Goal: Task Accomplishment & Management: Manage account settings

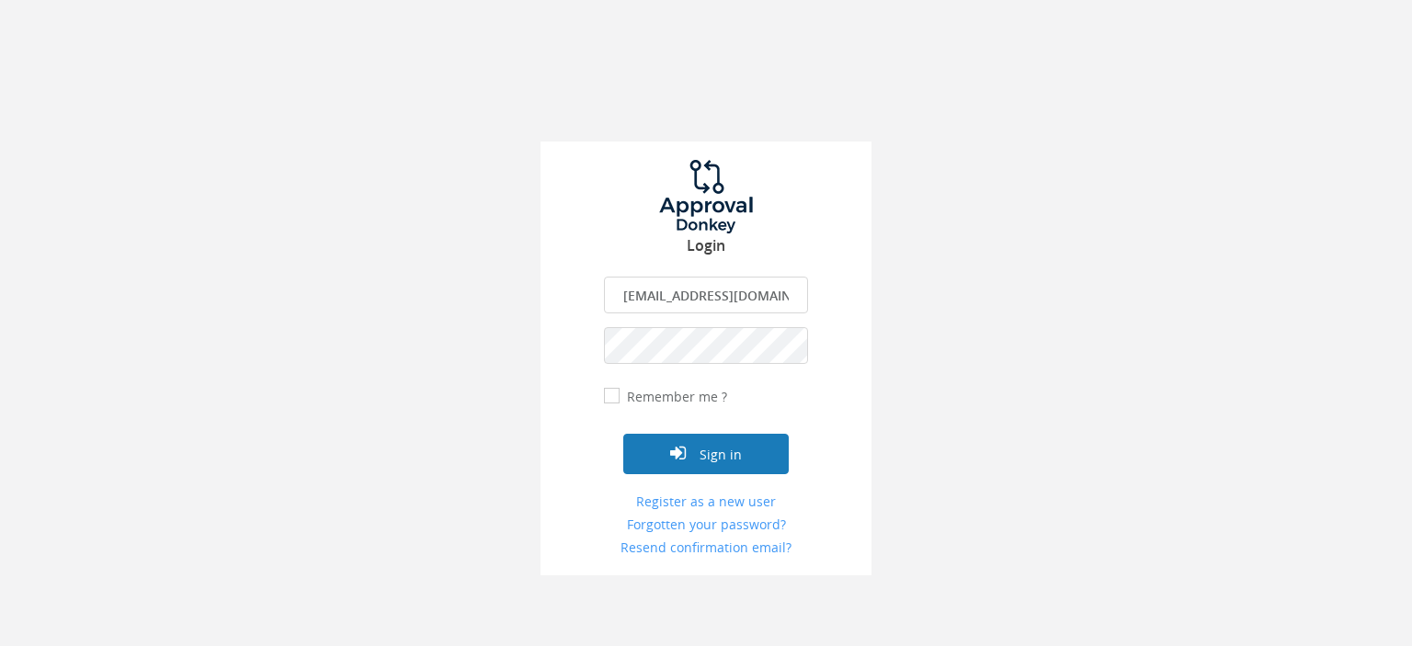
click at [718, 457] on button "Sign in" at bounding box center [705, 454] width 165 height 40
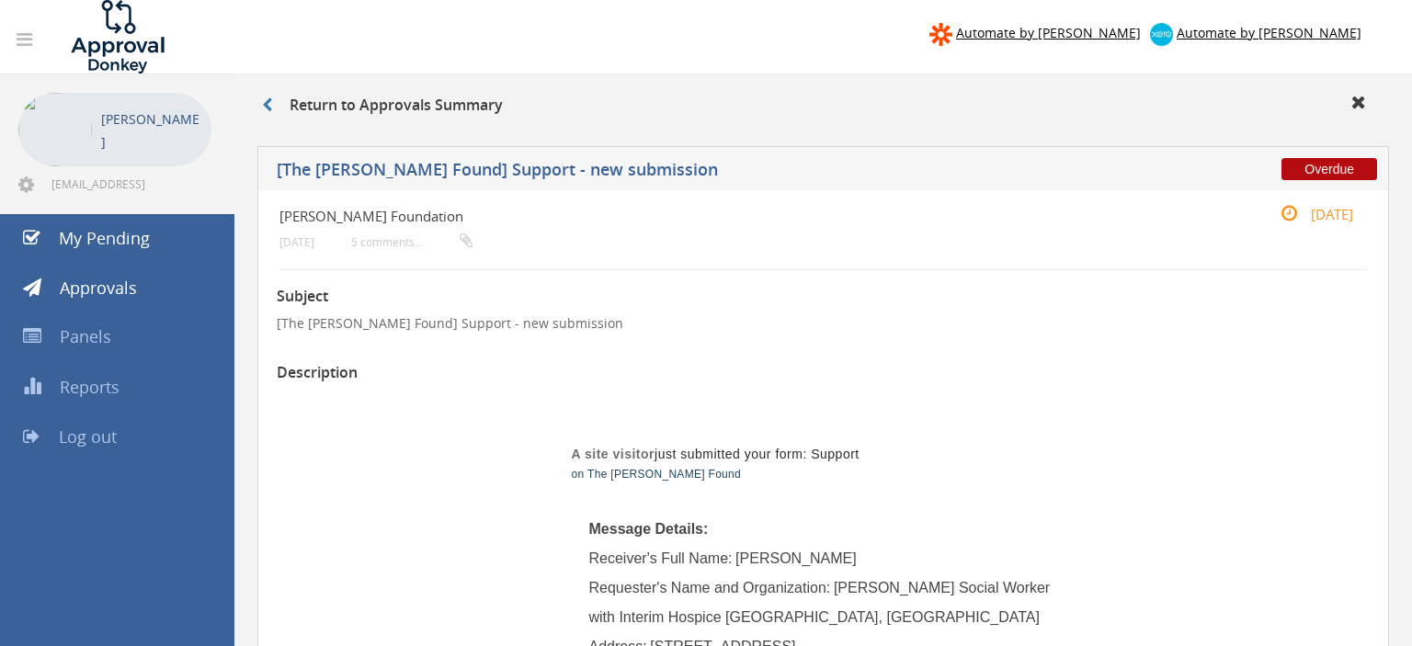
click at [109, 436] on span "Log out" at bounding box center [88, 437] width 58 height 22
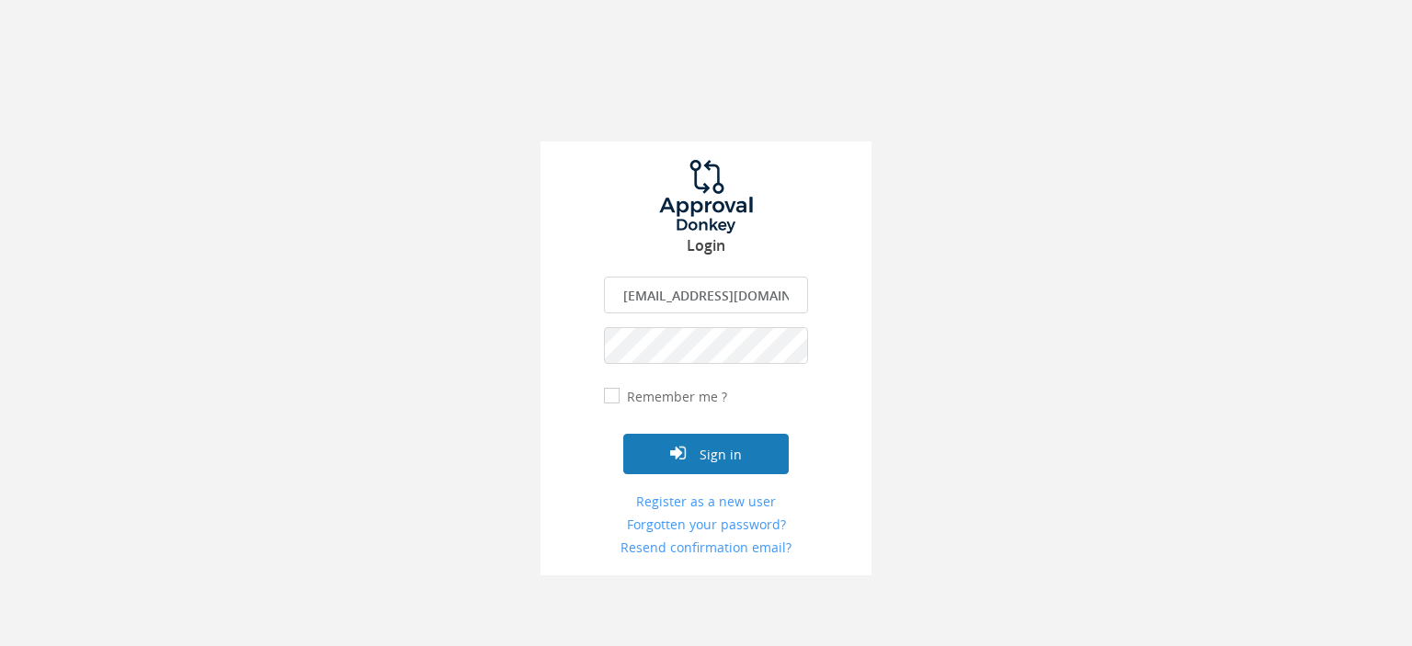
click at [717, 454] on button "Sign in" at bounding box center [705, 454] width 165 height 40
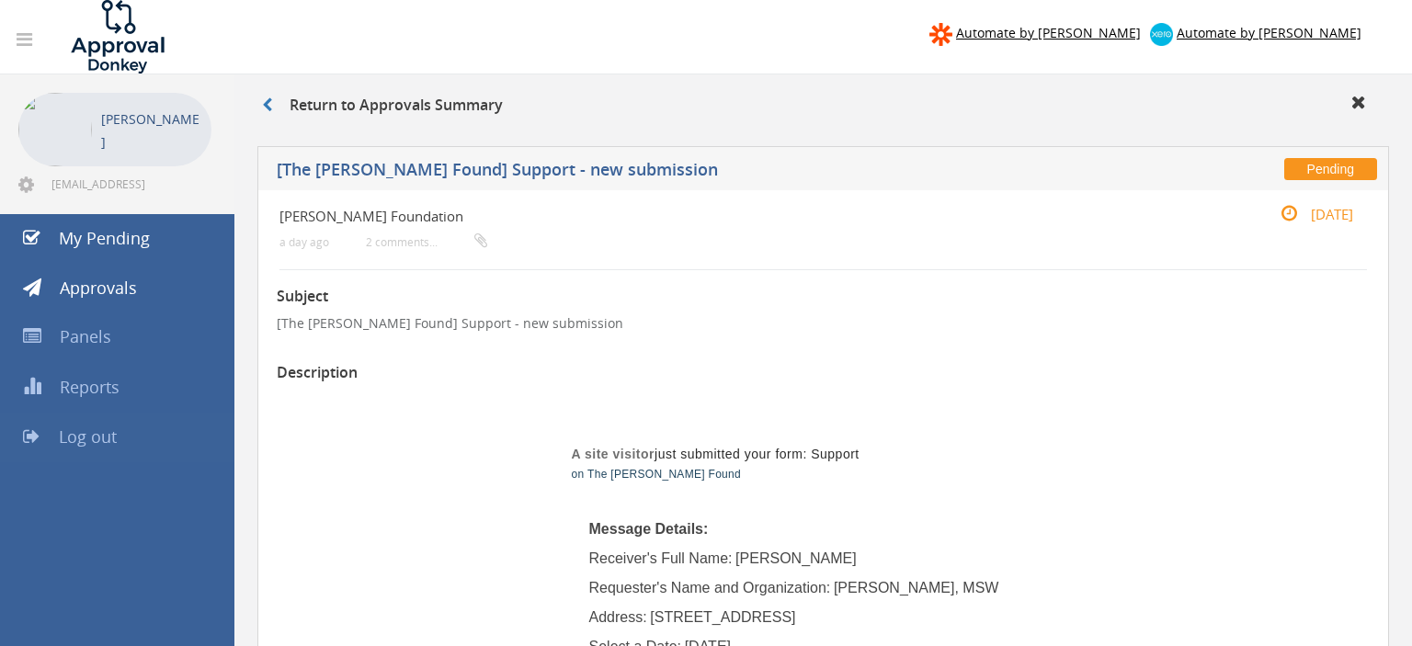
click at [82, 436] on span "Log out" at bounding box center [88, 437] width 58 height 22
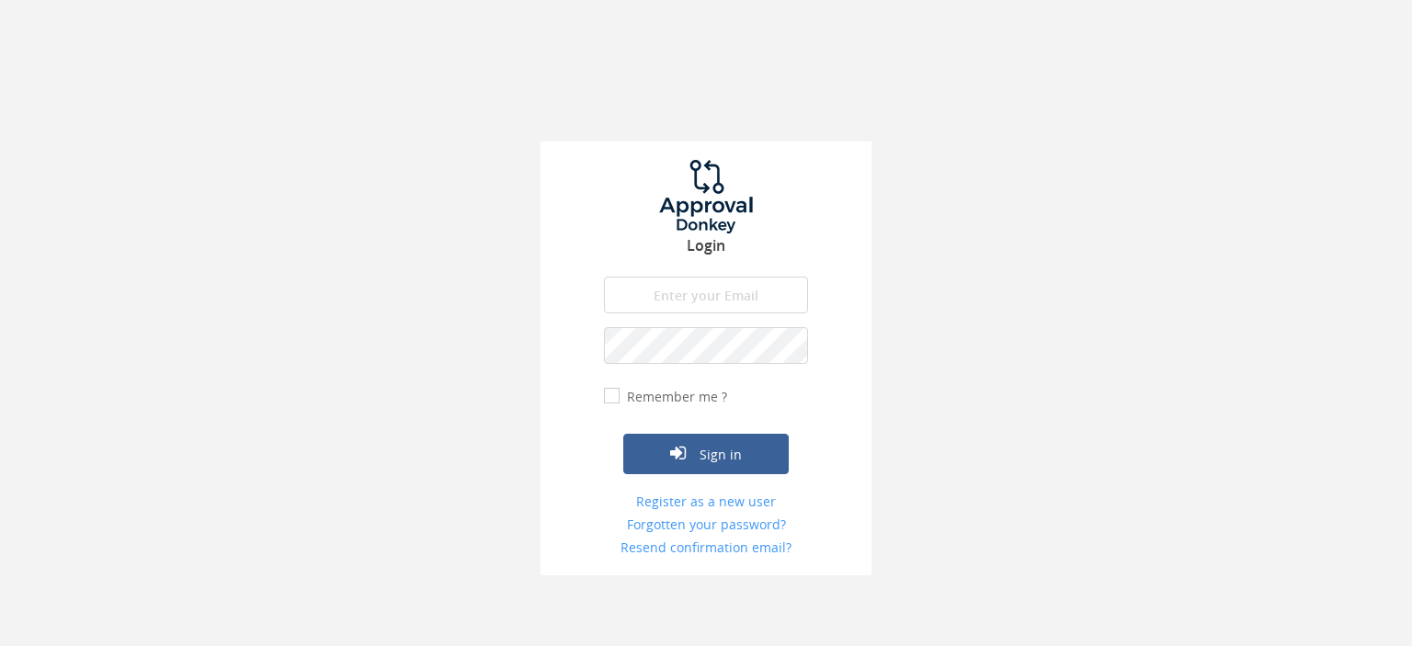
type input "[EMAIL_ADDRESS][DOMAIN_NAME]"
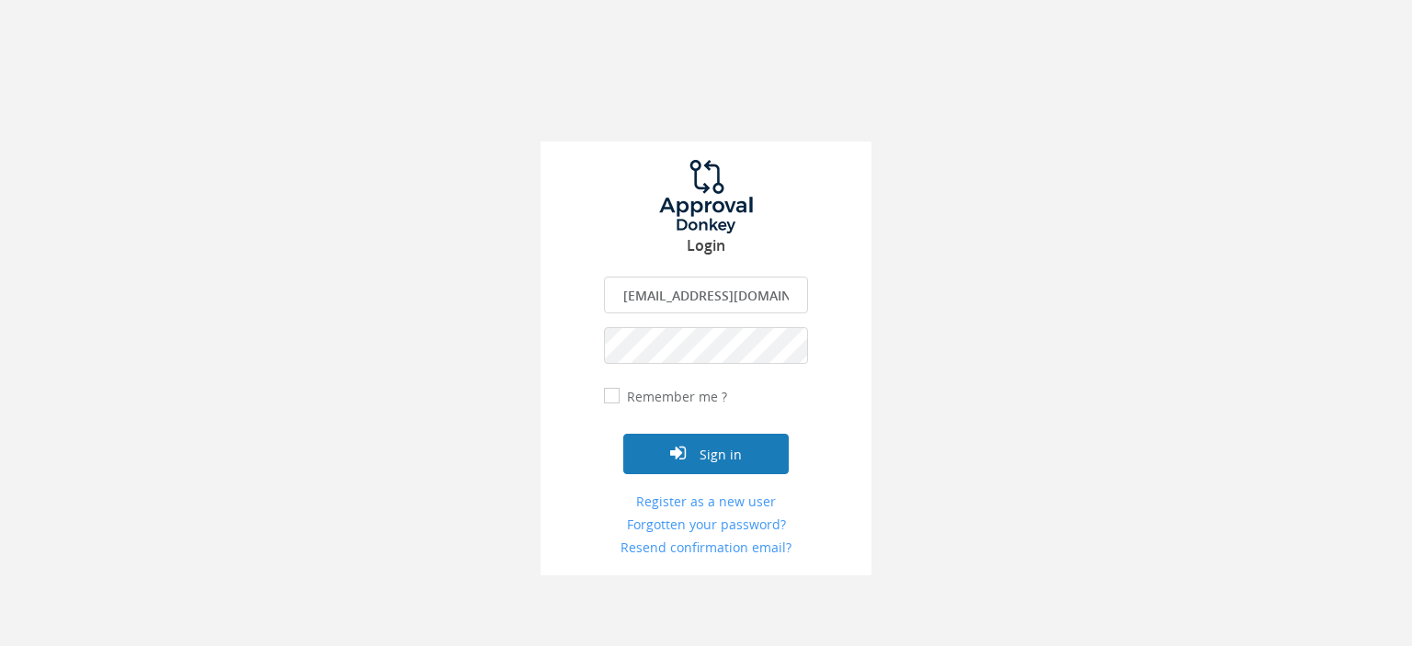
click at [714, 458] on button "Sign in" at bounding box center [705, 454] width 165 height 40
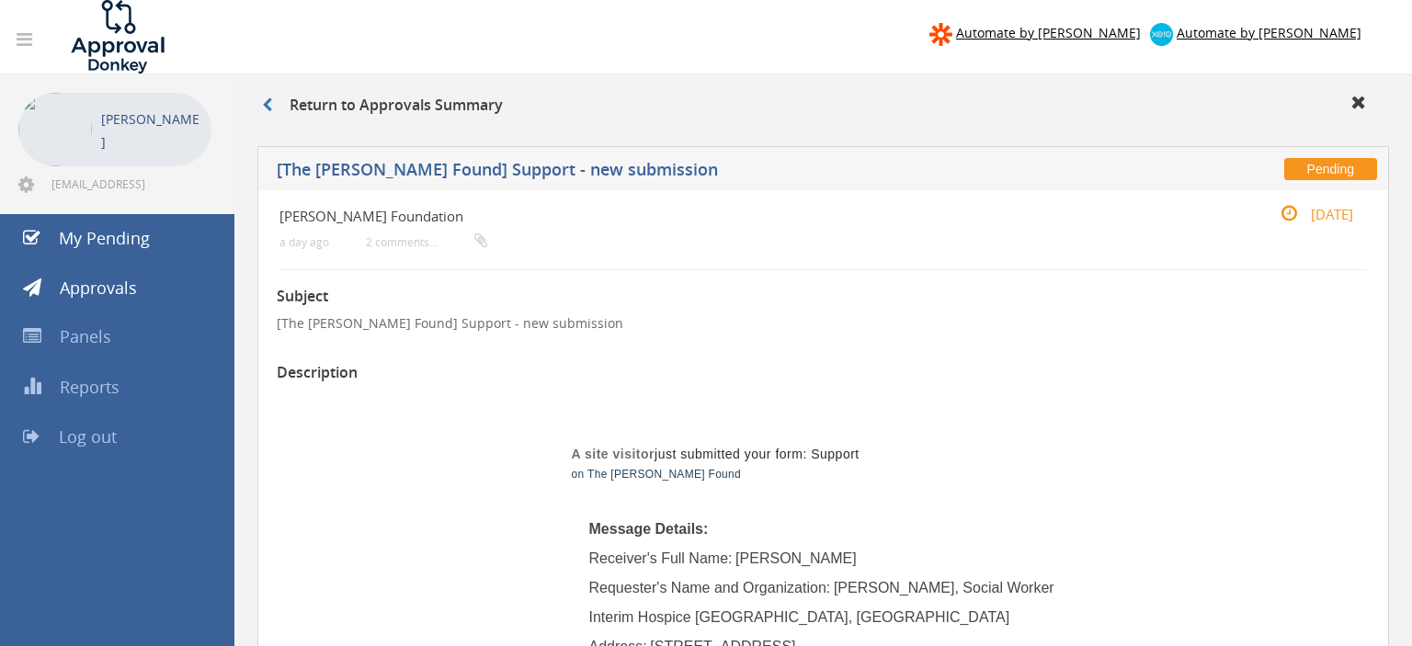
click at [105, 437] on span "Log out" at bounding box center [88, 437] width 58 height 22
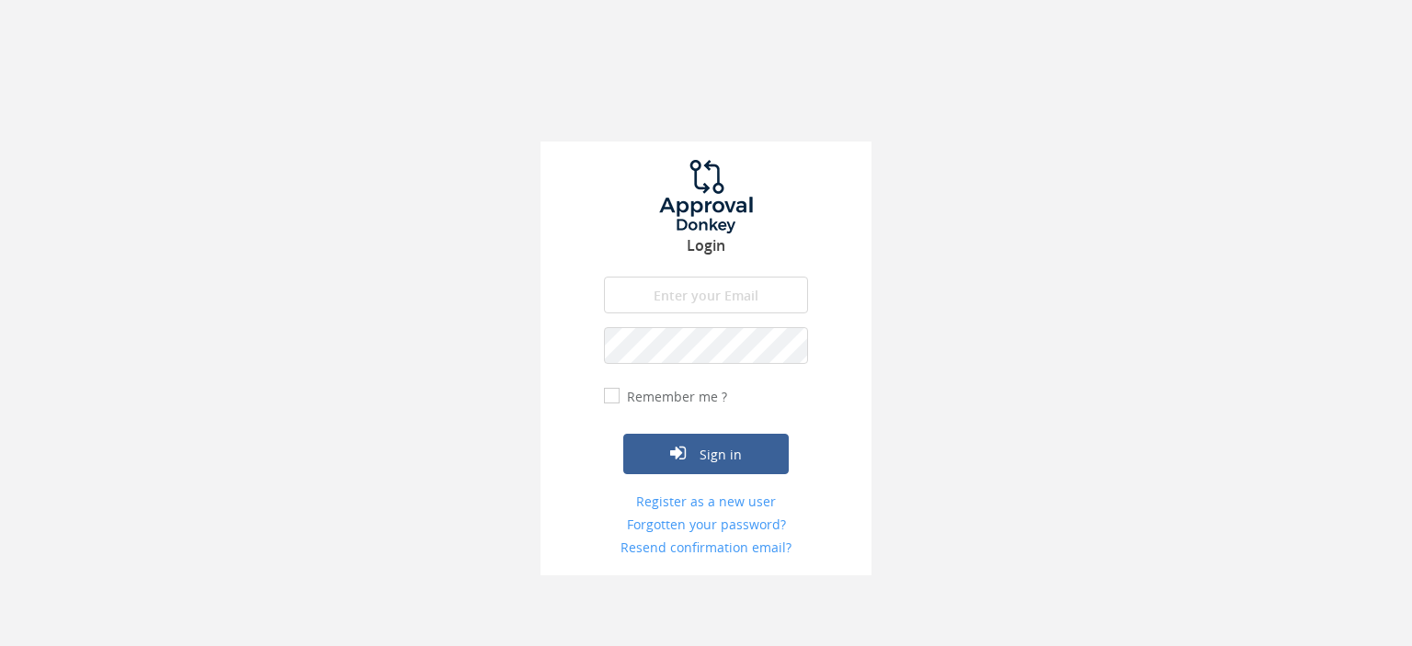
type input "[EMAIL_ADDRESS][DOMAIN_NAME]"
